Goal: Communication & Community: Answer question/provide support

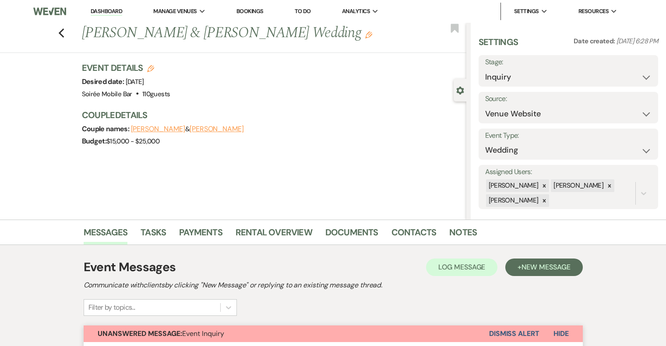
select select "5"
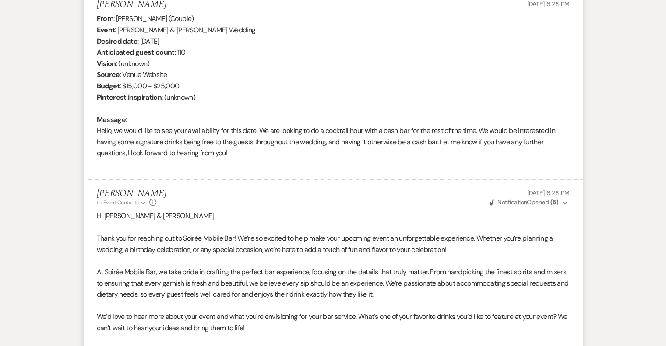
scroll to position [133, 0]
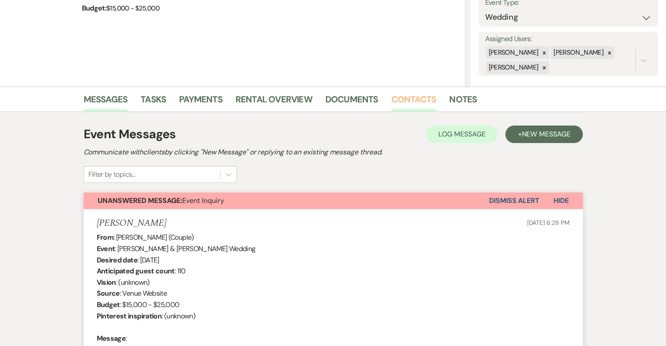
click at [414, 101] on link "Contacts" at bounding box center [413, 101] width 45 height 19
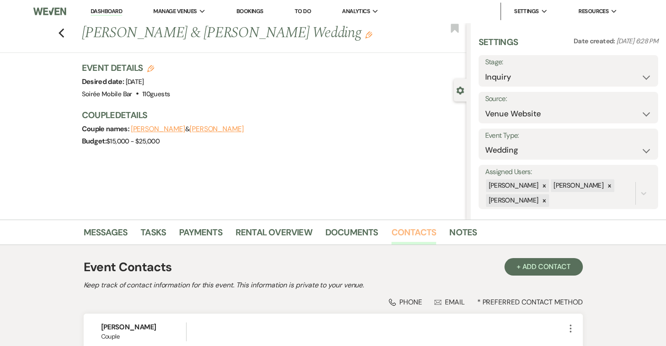
scroll to position [125, 0]
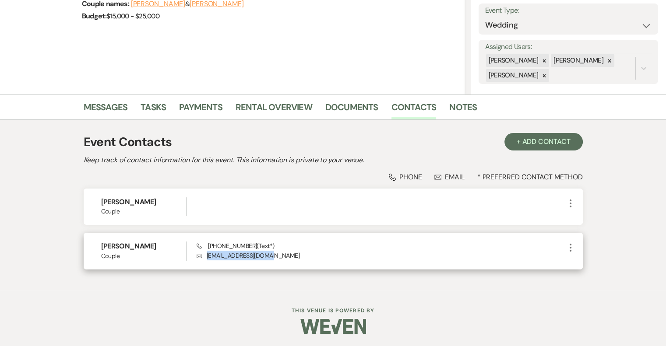
drag, startPoint x: 280, startPoint y: 256, endPoint x: 207, endPoint y: 260, distance: 73.7
click at [207, 260] on div "[PERSON_NAME] Couple Phone [PHONE_NUMBER] (Text*) Envelope [EMAIL_ADDRESS][DOMA…" at bounding box center [333, 251] width 499 height 36
copy p "[EMAIL_ADDRESS][DOMAIN_NAME]"
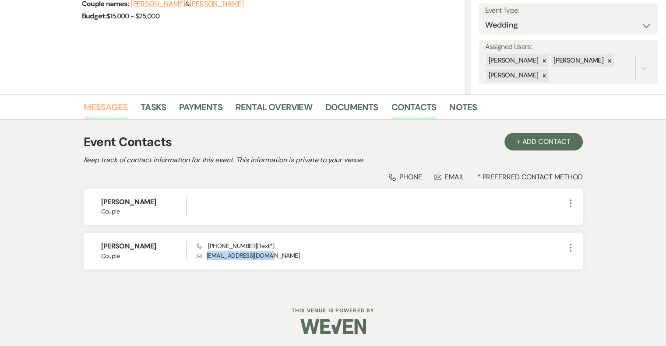
drag, startPoint x: 108, startPoint y: 105, endPoint x: 110, endPoint y: 109, distance: 5.5
click at [108, 105] on link "Messages" at bounding box center [106, 109] width 44 height 19
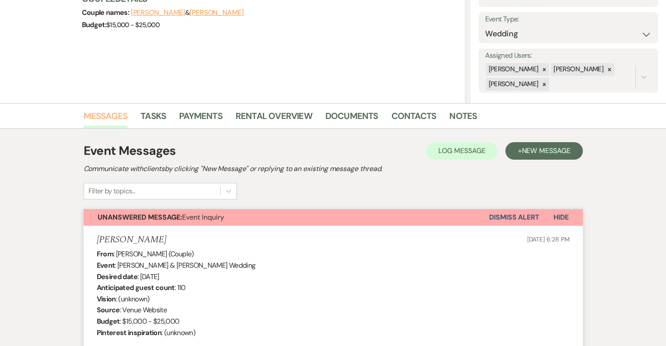
scroll to position [46, 0]
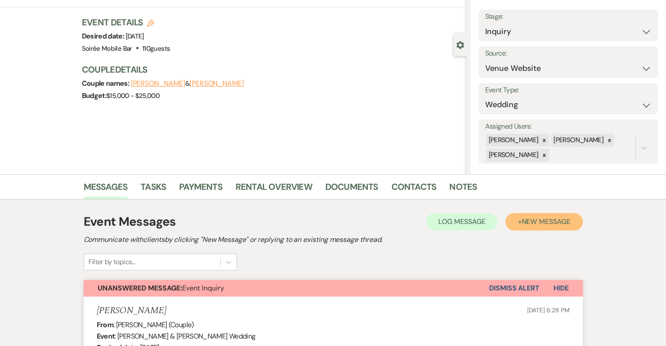
click at [529, 223] on span "New Message" at bounding box center [545, 221] width 49 height 9
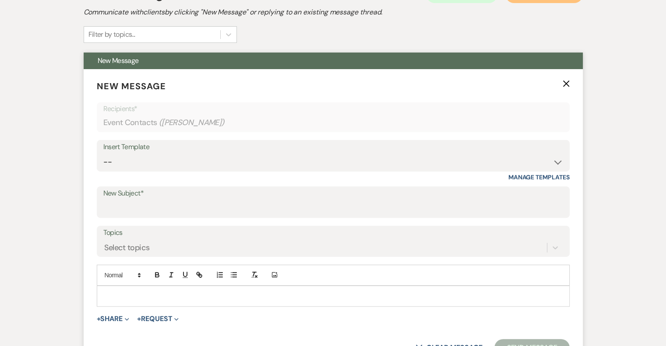
scroll to position [352, 0]
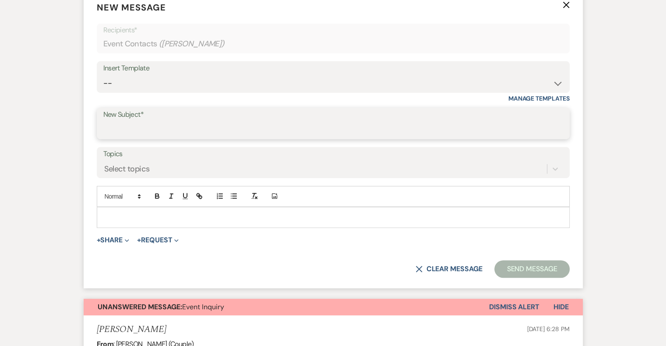
click at [173, 121] on input "New Subject*" at bounding box center [333, 129] width 460 height 17
type input "Proposal Sent"
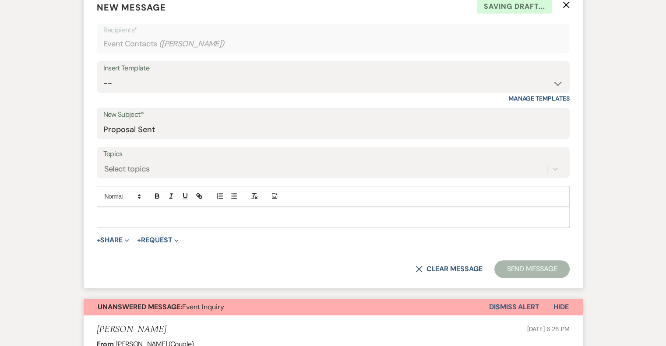
click at [136, 217] on p at bounding box center [333, 218] width 459 height 10
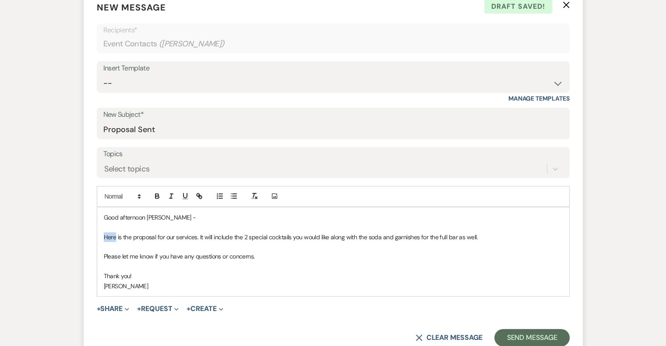
drag, startPoint x: 114, startPoint y: 235, endPoint x: 104, endPoint y: 239, distance: 11.1
click at [104, 239] on p "Here is the proposal for our services. It will include the 2 special cocktails …" at bounding box center [333, 237] width 459 height 10
click at [199, 195] on icon "button" at bounding box center [198, 195] width 3 height 3
paste input "[URL][DOMAIN_NAME]"
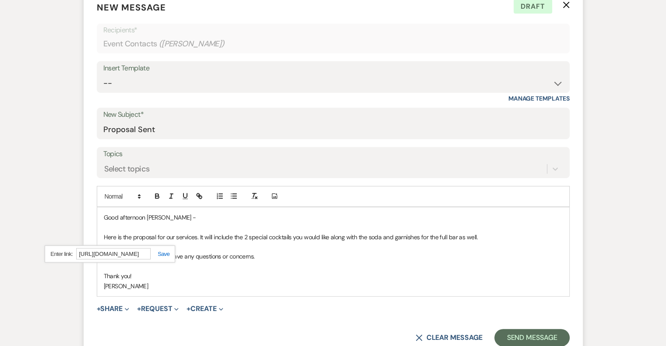
type input "[URL][DOMAIN_NAME]"
click at [165, 251] on link at bounding box center [160, 254] width 19 height 7
click at [245, 278] on p "Thank you!" at bounding box center [333, 276] width 459 height 10
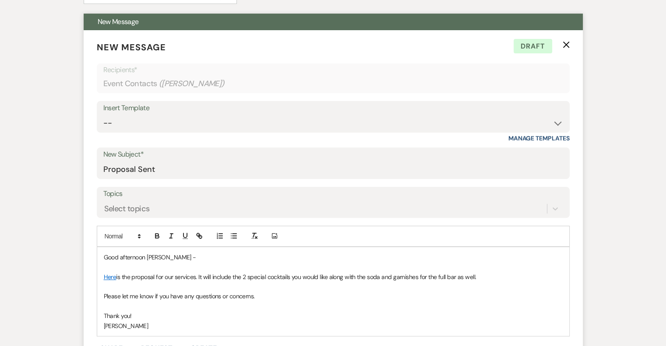
scroll to position [440, 0]
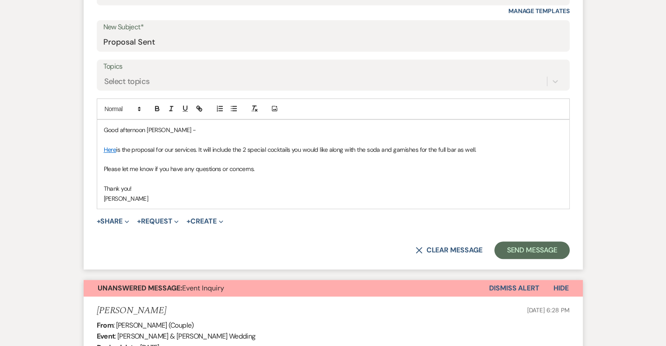
click at [160, 129] on p "Good afternoon [PERSON_NAME] -" at bounding box center [333, 130] width 459 height 10
click at [159, 175] on p at bounding box center [333, 179] width 459 height 10
click at [523, 246] on button "Send Message" at bounding box center [531, 251] width 75 height 18
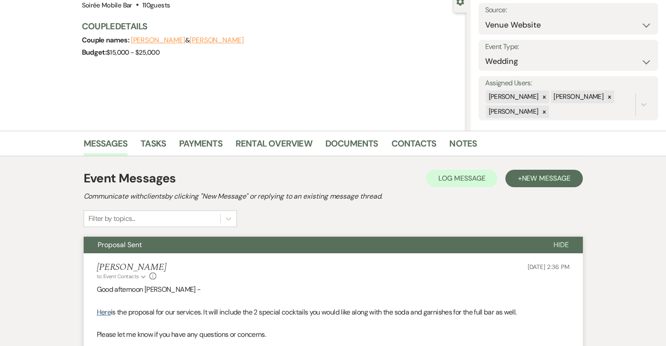
scroll to position [0, 0]
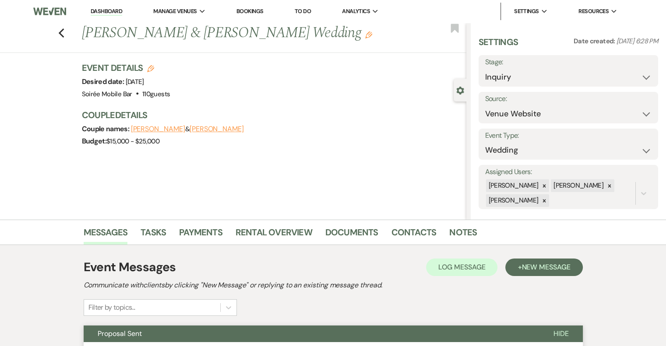
click at [120, 12] on link "Dashboard" at bounding box center [107, 11] width 32 height 8
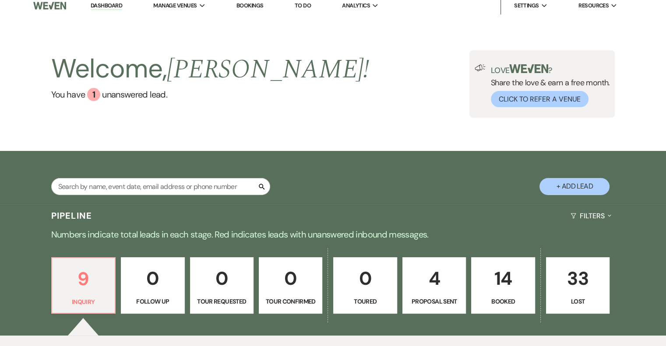
scroll to position [175, 0]
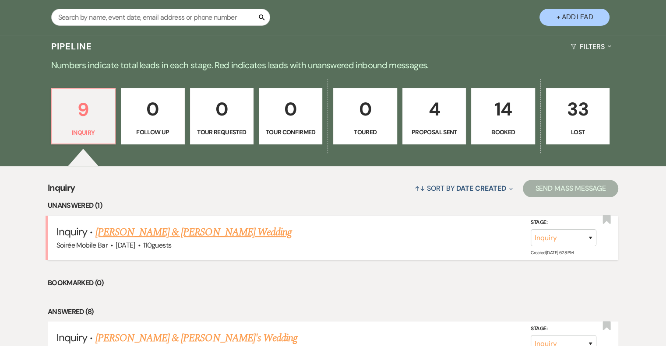
click at [222, 232] on link "[PERSON_NAME] & [PERSON_NAME] Wedding" at bounding box center [193, 233] width 196 height 16
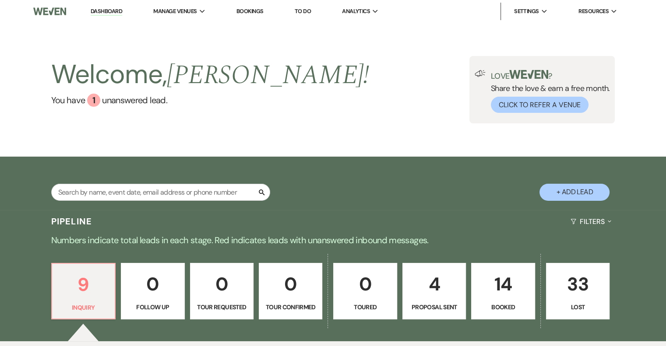
select select "5"
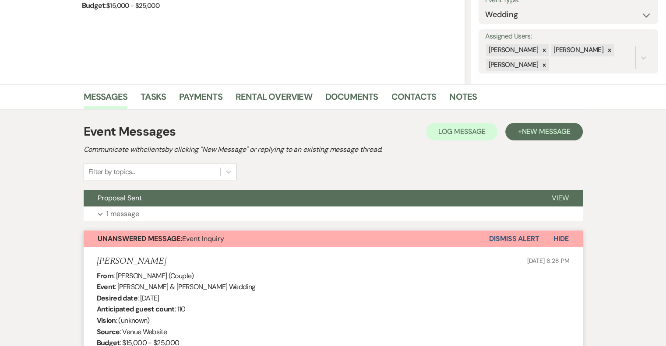
scroll to position [175, 0]
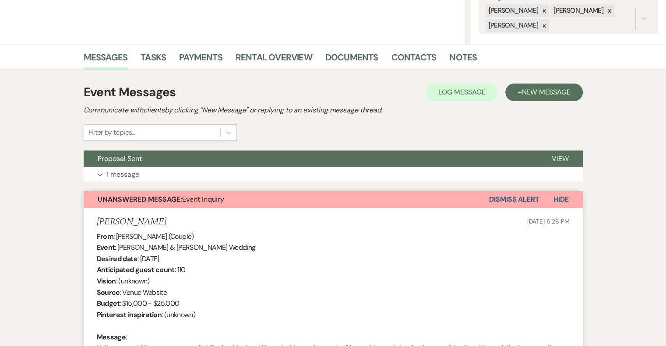
click at [521, 196] on button "Dismiss Alert" at bounding box center [514, 199] width 50 height 17
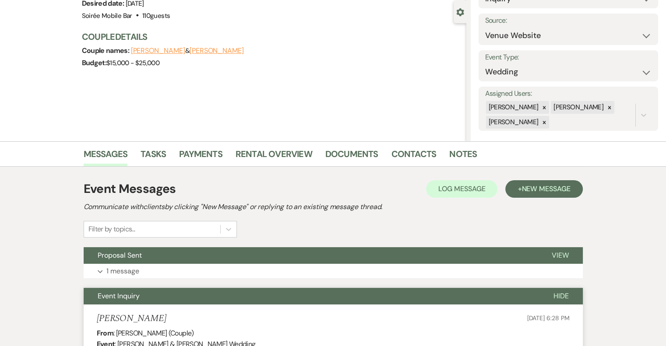
scroll to position [0, 0]
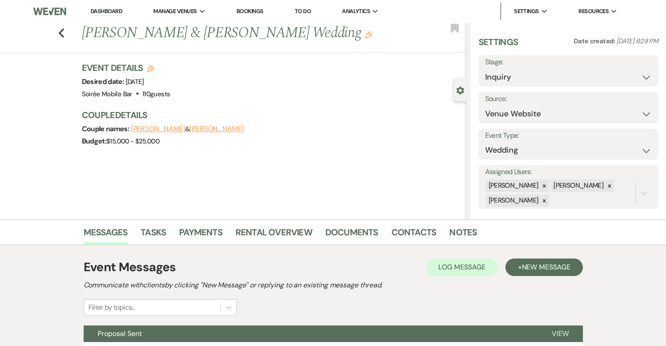
click at [109, 8] on link "Dashboard" at bounding box center [107, 11] width 32 height 8
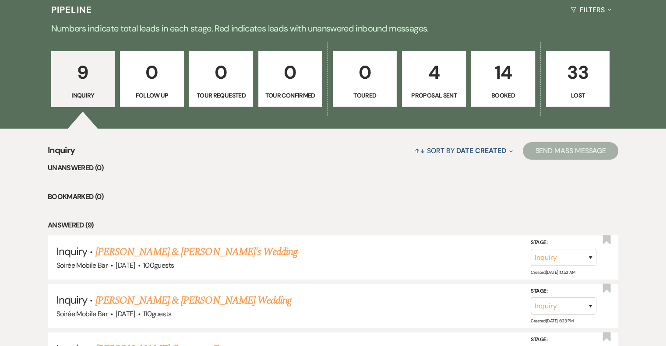
scroll to position [175, 0]
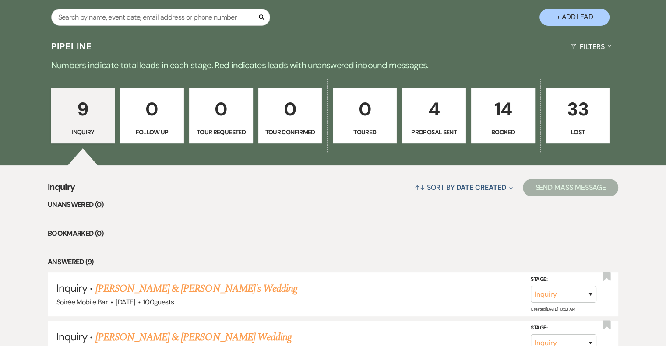
click at [439, 119] on p "4" at bounding box center [434, 109] width 53 height 29
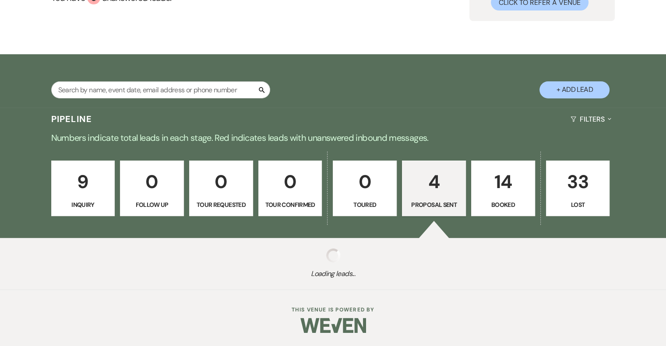
select select "6"
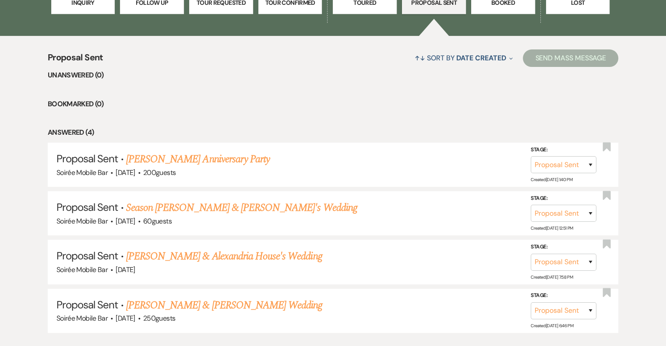
scroll to position [306, 0]
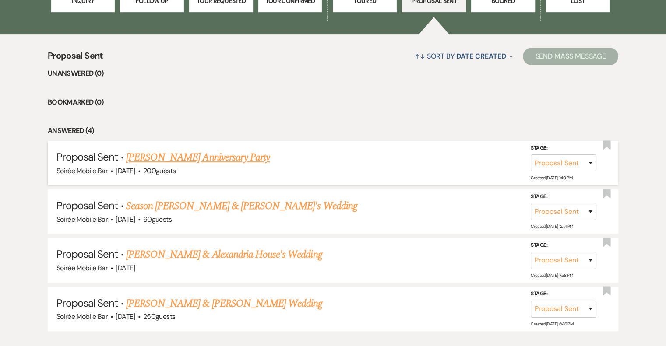
click at [236, 160] on link "[PERSON_NAME] Anniversary Party" at bounding box center [198, 158] width 144 height 16
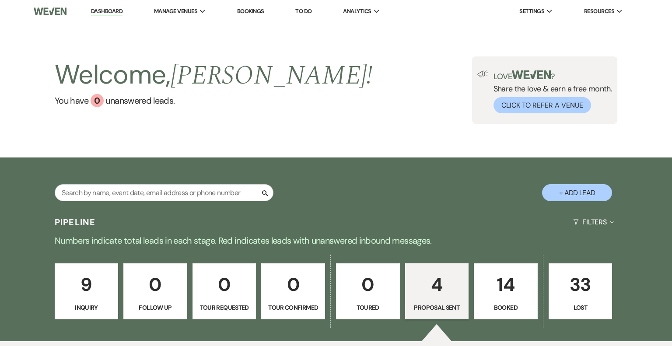
select select "6"
select select "8"
select select "17"
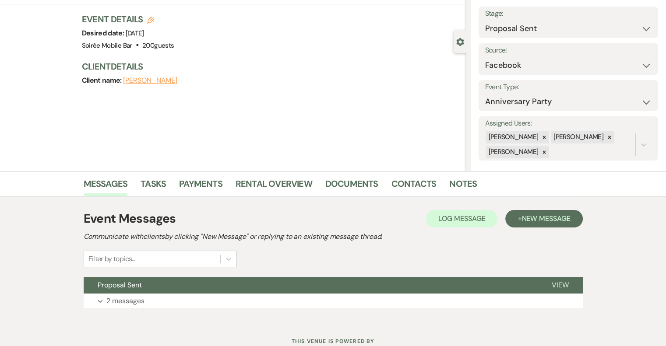
scroll to position [80, 0]
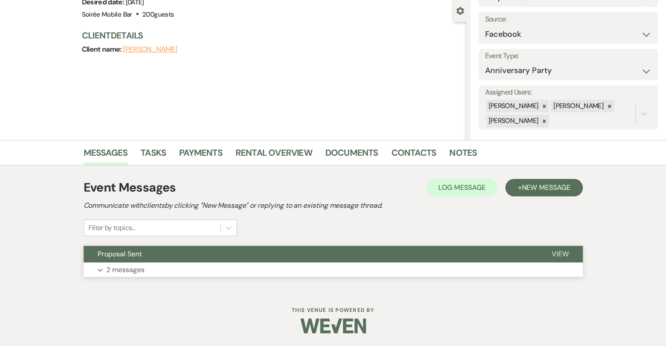
click at [138, 267] on p "2 messages" at bounding box center [125, 269] width 38 height 11
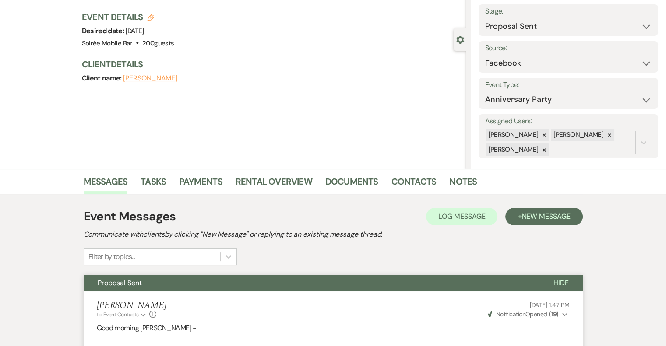
scroll to position [0, 0]
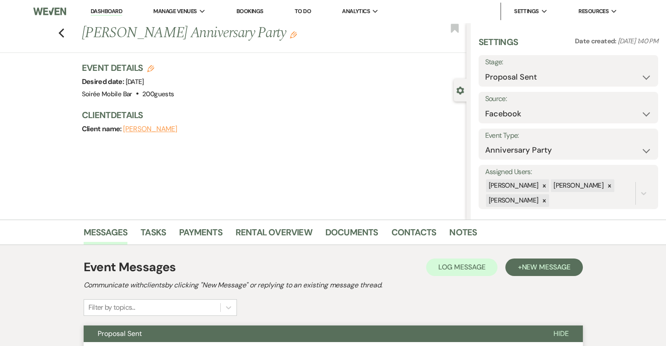
click at [91, 12] on link "Dashboard" at bounding box center [107, 11] width 32 height 8
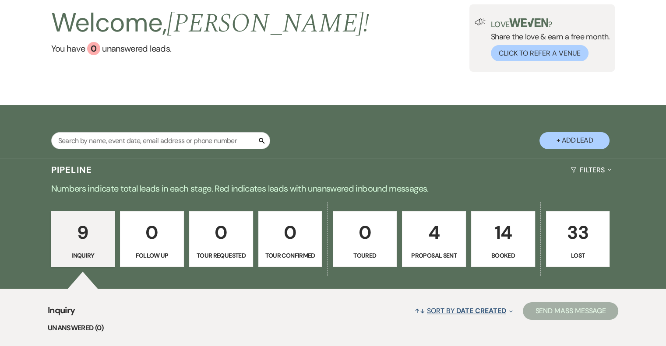
scroll to position [131, 0]
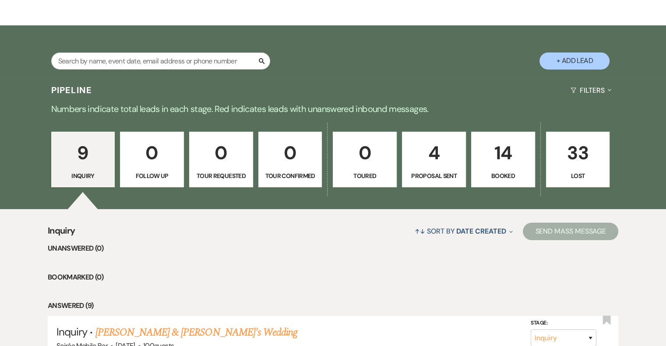
click at [444, 169] on link "4 Proposal Sent" at bounding box center [434, 160] width 64 height 56
select select "6"
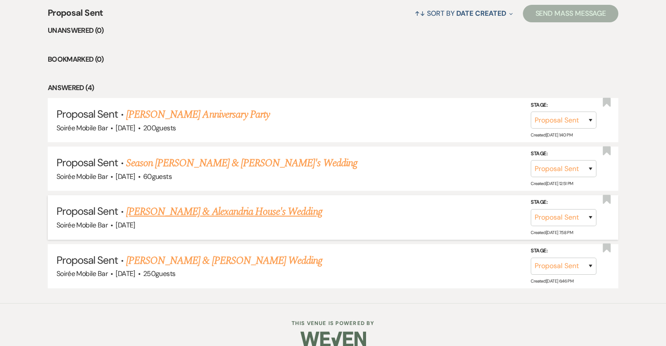
scroll to position [350, 0]
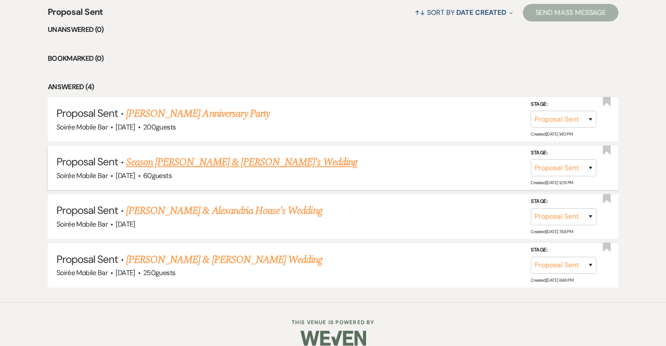
click at [240, 159] on link "Season [PERSON_NAME] & [PERSON_NAME]'s Wedding" at bounding box center [241, 163] width 231 height 16
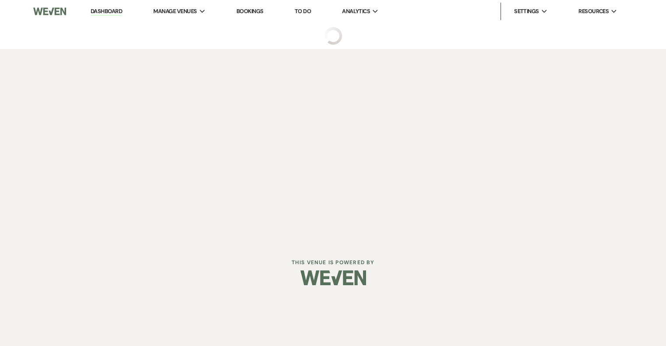
select select "6"
select select "2"
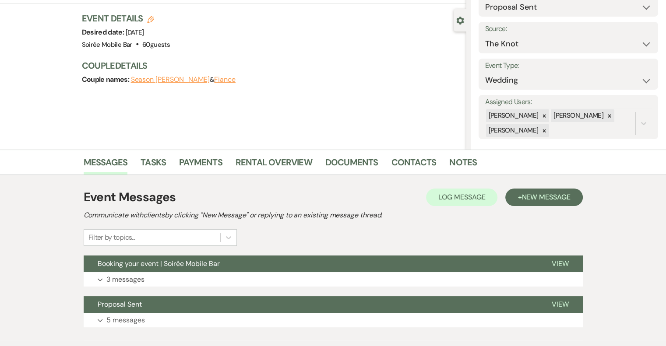
scroll to position [120, 0]
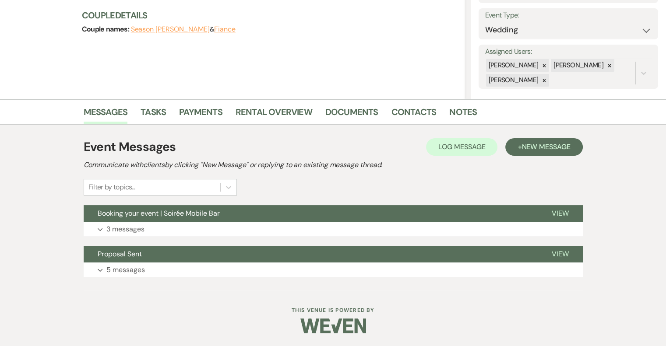
select select "6"
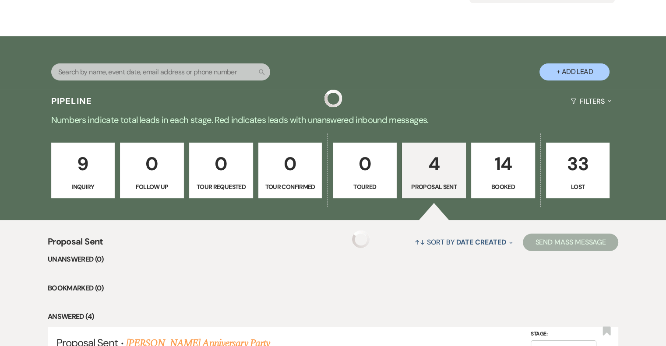
scroll to position [350, 0]
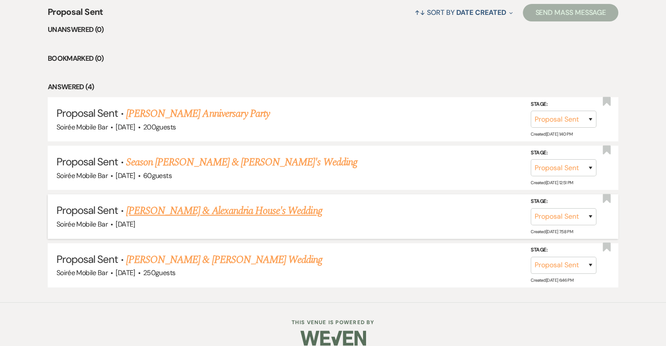
click at [236, 209] on link "[PERSON_NAME] & Alexandria House's Wedding" at bounding box center [224, 211] width 196 height 16
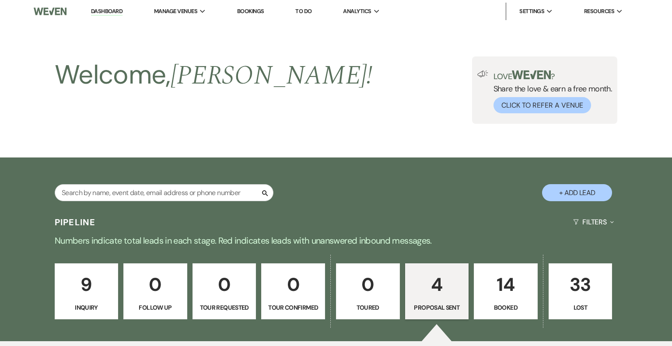
select select "6"
select select "5"
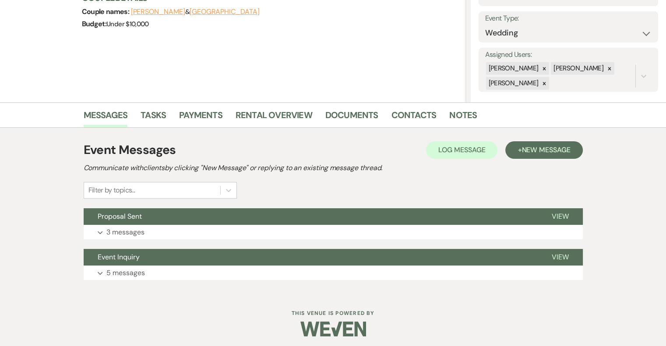
scroll to position [120, 0]
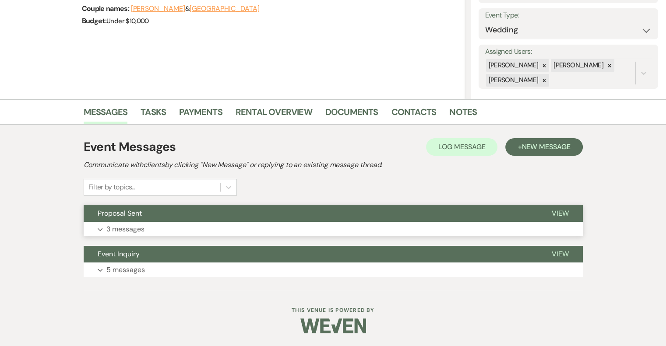
click at [144, 229] on p "3 messages" at bounding box center [125, 229] width 38 height 11
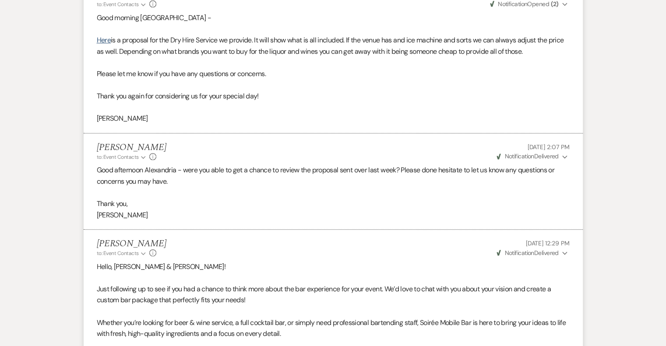
scroll to position [357, 0]
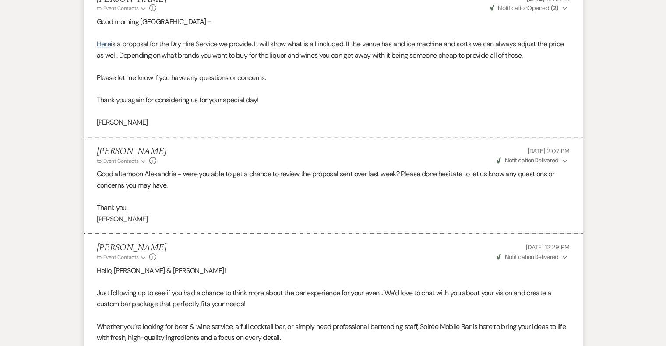
select select "6"
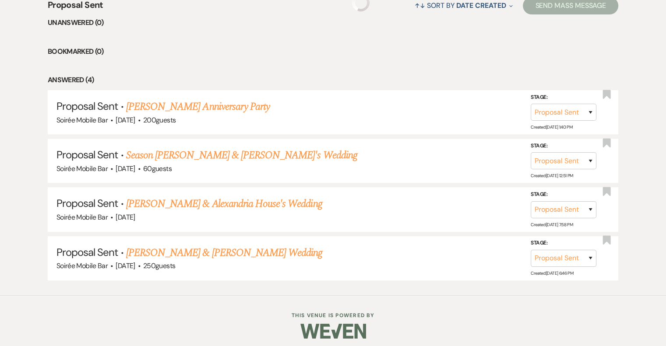
scroll to position [350, 0]
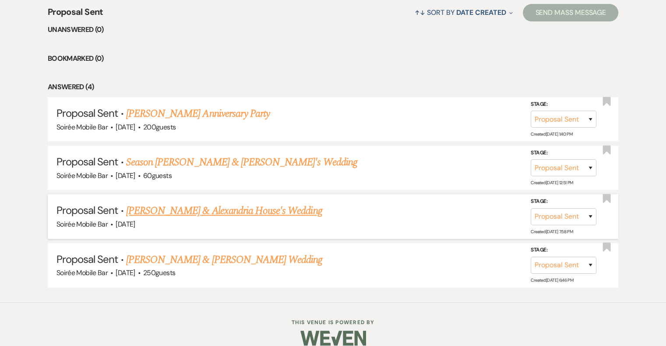
click at [217, 216] on link "[PERSON_NAME] & Alexandria House's Wedding" at bounding box center [224, 211] width 196 height 16
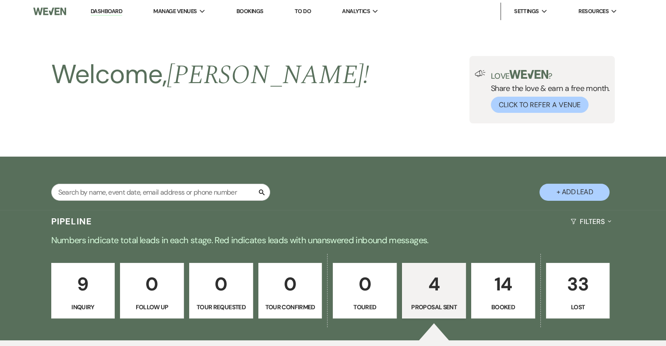
select select "6"
select select "5"
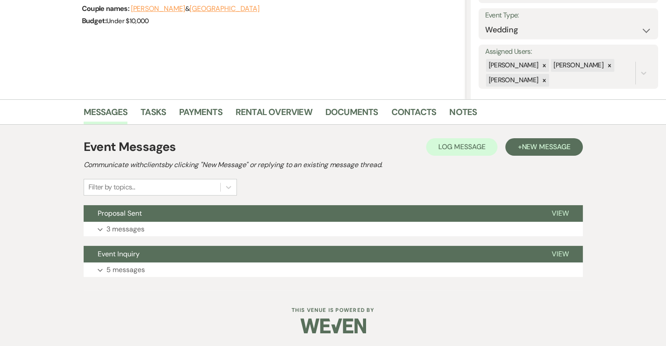
select select "6"
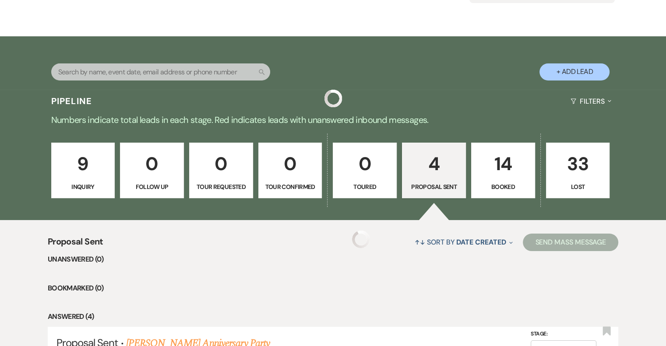
scroll to position [350, 0]
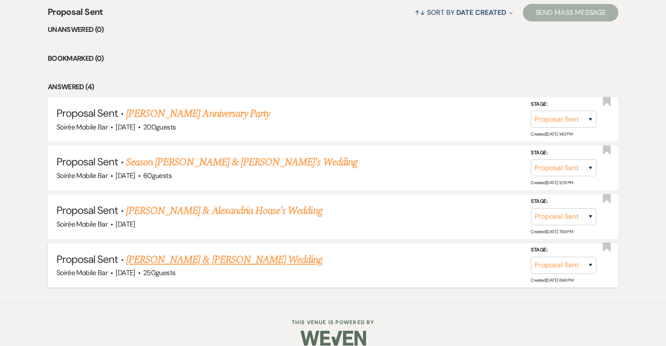
click at [193, 252] on link "[PERSON_NAME] & [PERSON_NAME] Wedding" at bounding box center [224, 260] width 196 height 16
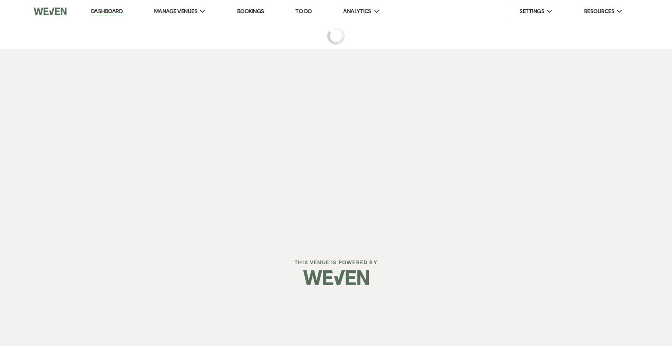
select select "6"
select select "5"
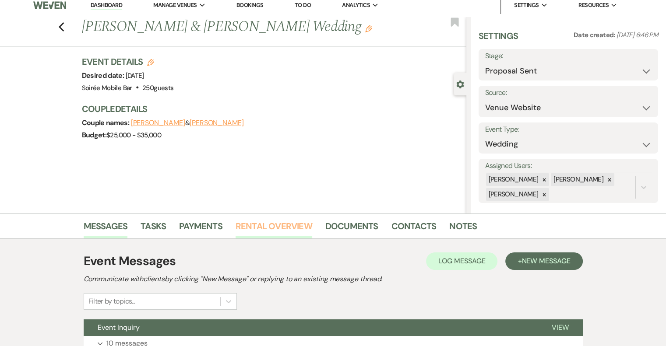
scroll to position [80, 0]
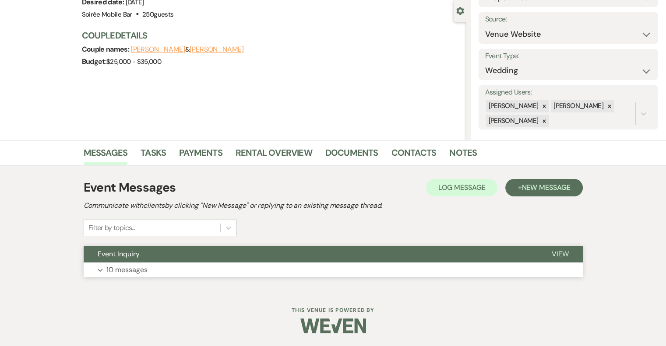
click at [127, 267] on p "10 messages" at bounding box center [126, 269] width 41 height 11
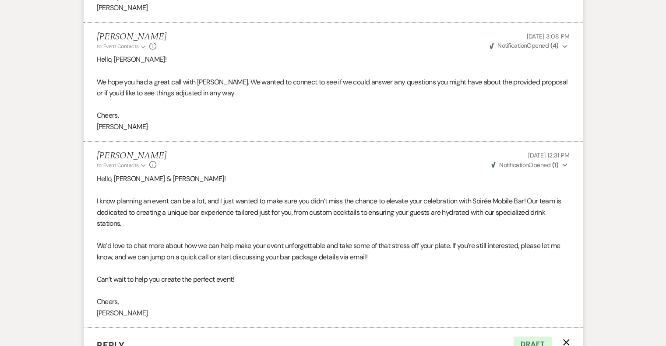
scroll to position [1469, 0]
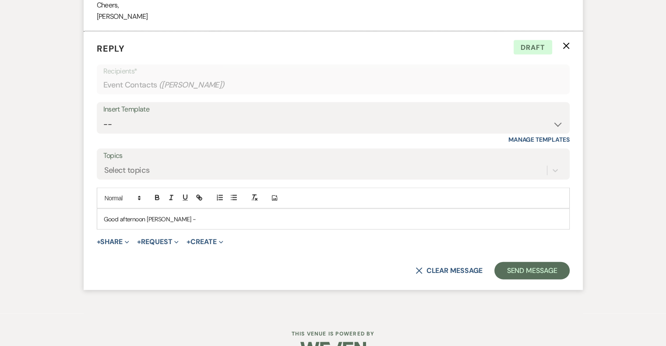
select select "6"
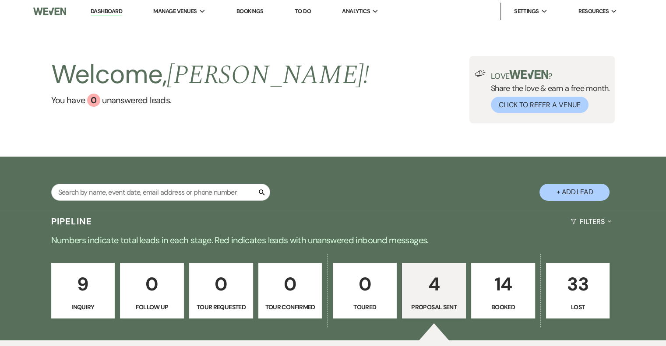
click at [338, 102] on div "Welcome, [PERSON_NAME] ! You have 0 unanswered lead s . Love ? Share the love &…" at bounding box center [333, 89] width 630 height 67
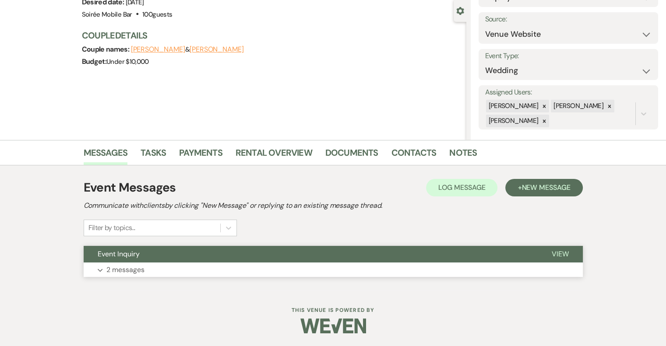
click at [160, 271] on button "Expand 2 messages" at bounding box center [333, 270] width 499 height 15
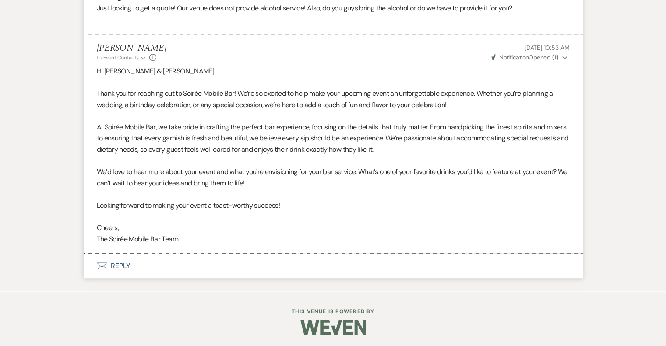
scroll to position [476, 0]
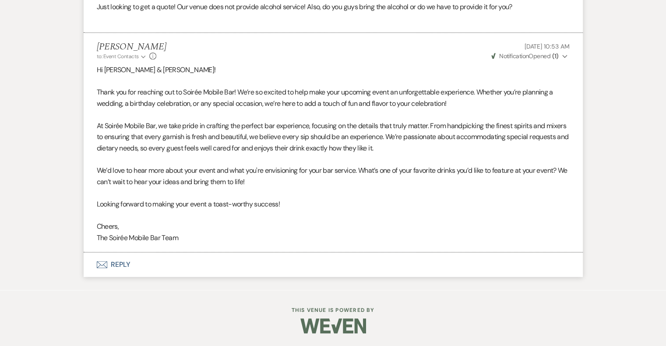
click at [119, 266] on button "Envelope Reply" at bounding box center [333, 265] width 499 height 25
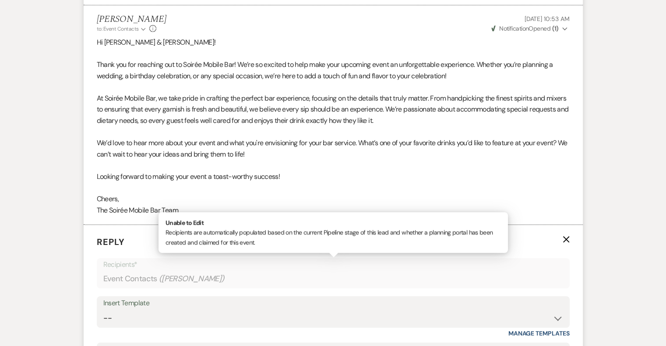
scroll to position [695, 0]
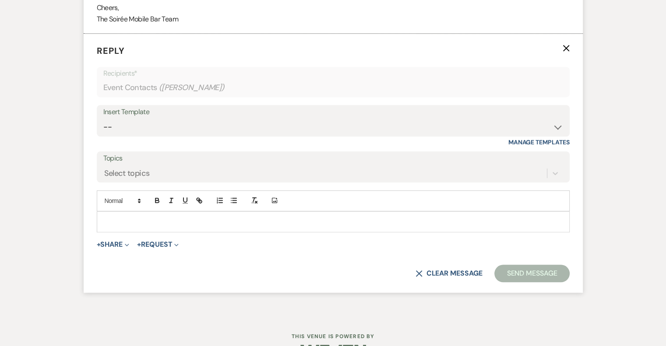
click at [133, 219] on p at bounding box center [333, 222] width 459 height 10
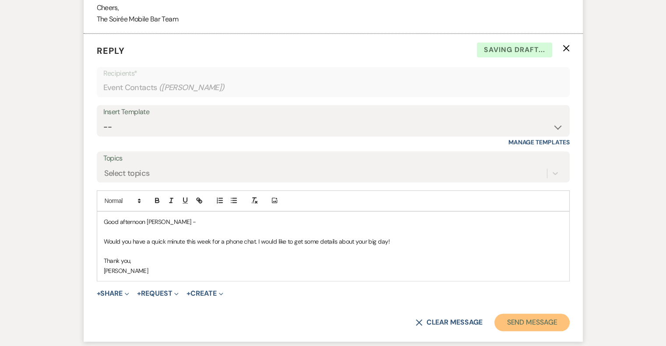
click at [531, 323] on button "Send Message" at bounding box center [531, 323] width 75 height 18
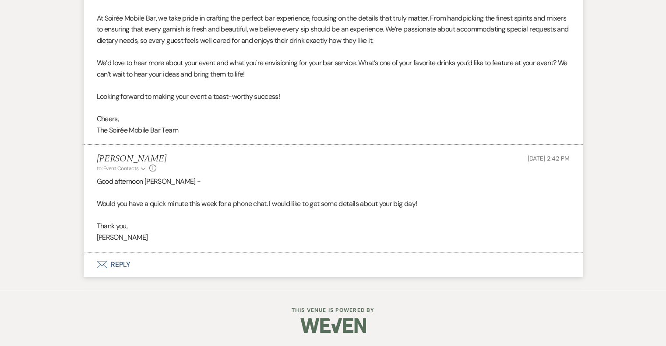
scroll to position [583, 0]
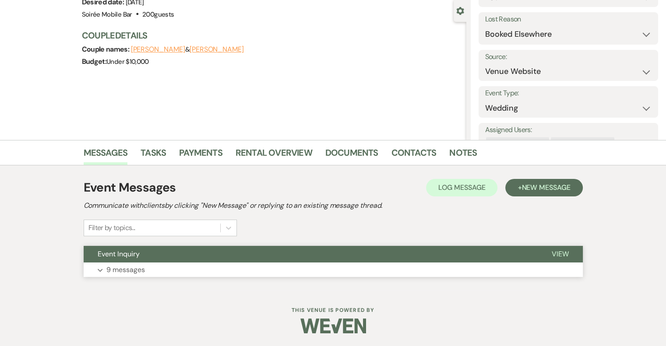
click at [147, 270] on button "Expand 9 messages" at bounding box center [333, 270] width 499 height 15
